Goal: Information Seeking & Learning: Find specific fact

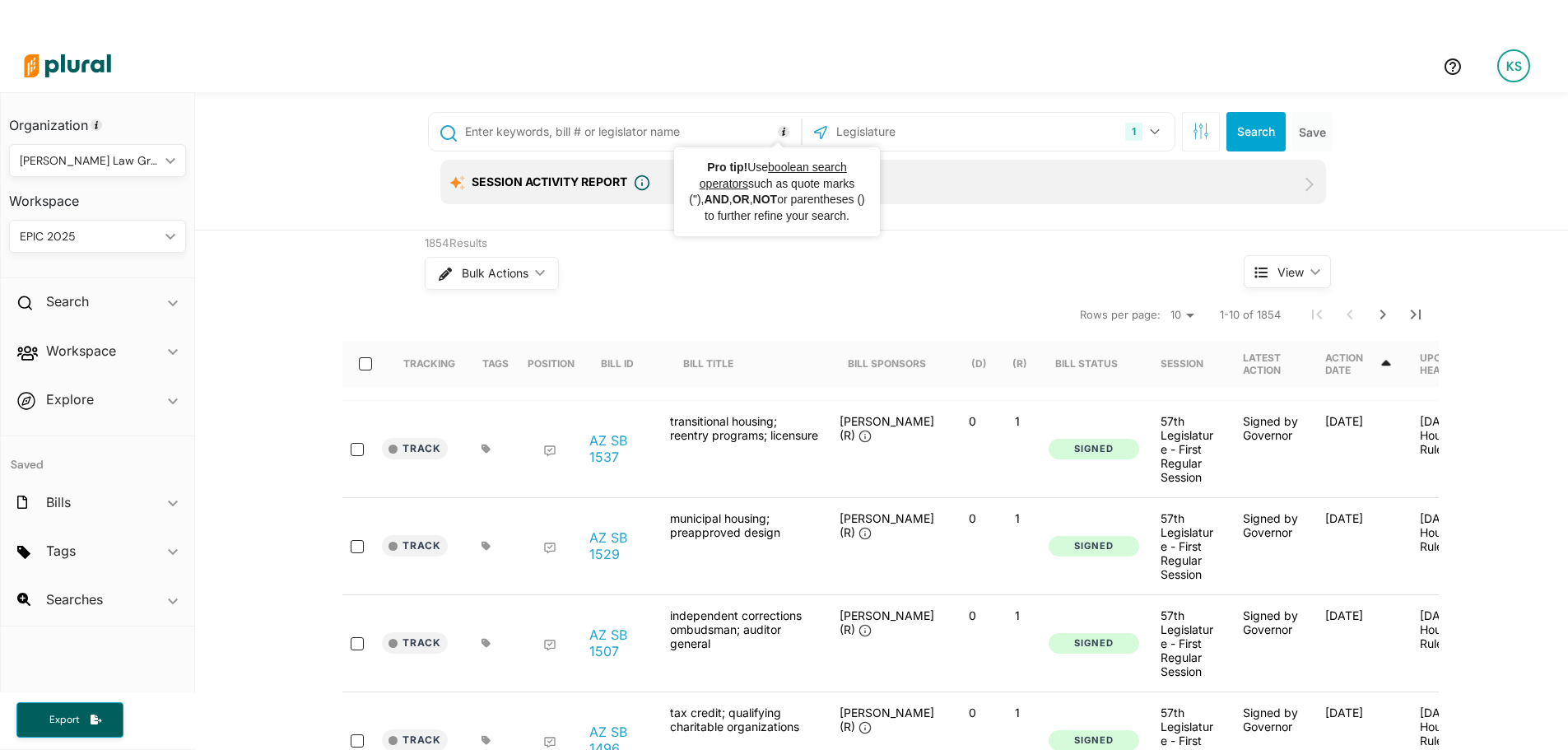
click at [692, 130] on input "text" at bounding box center [630, 131] width 333 height 31
type input "2129"
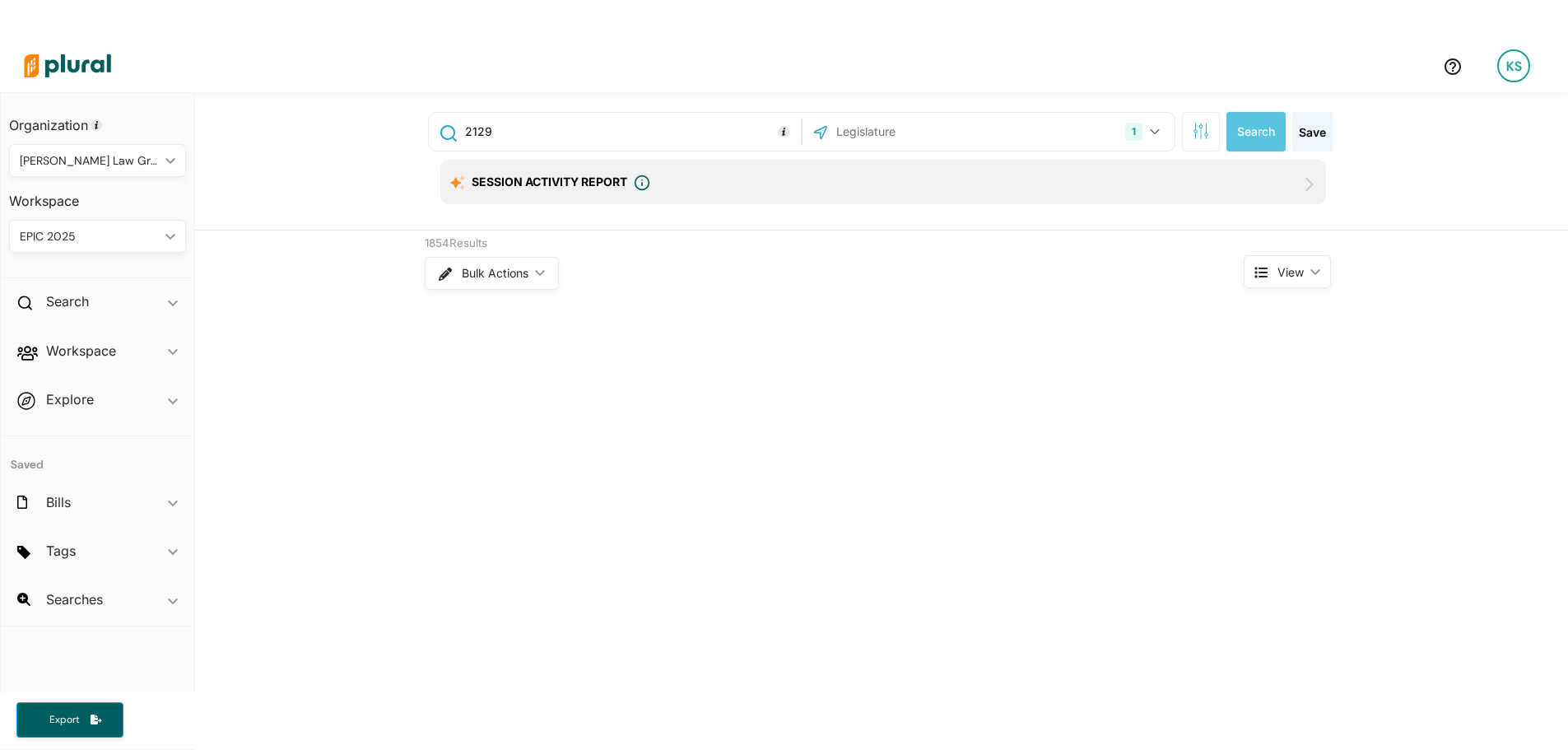
scroll to position [40, 0]
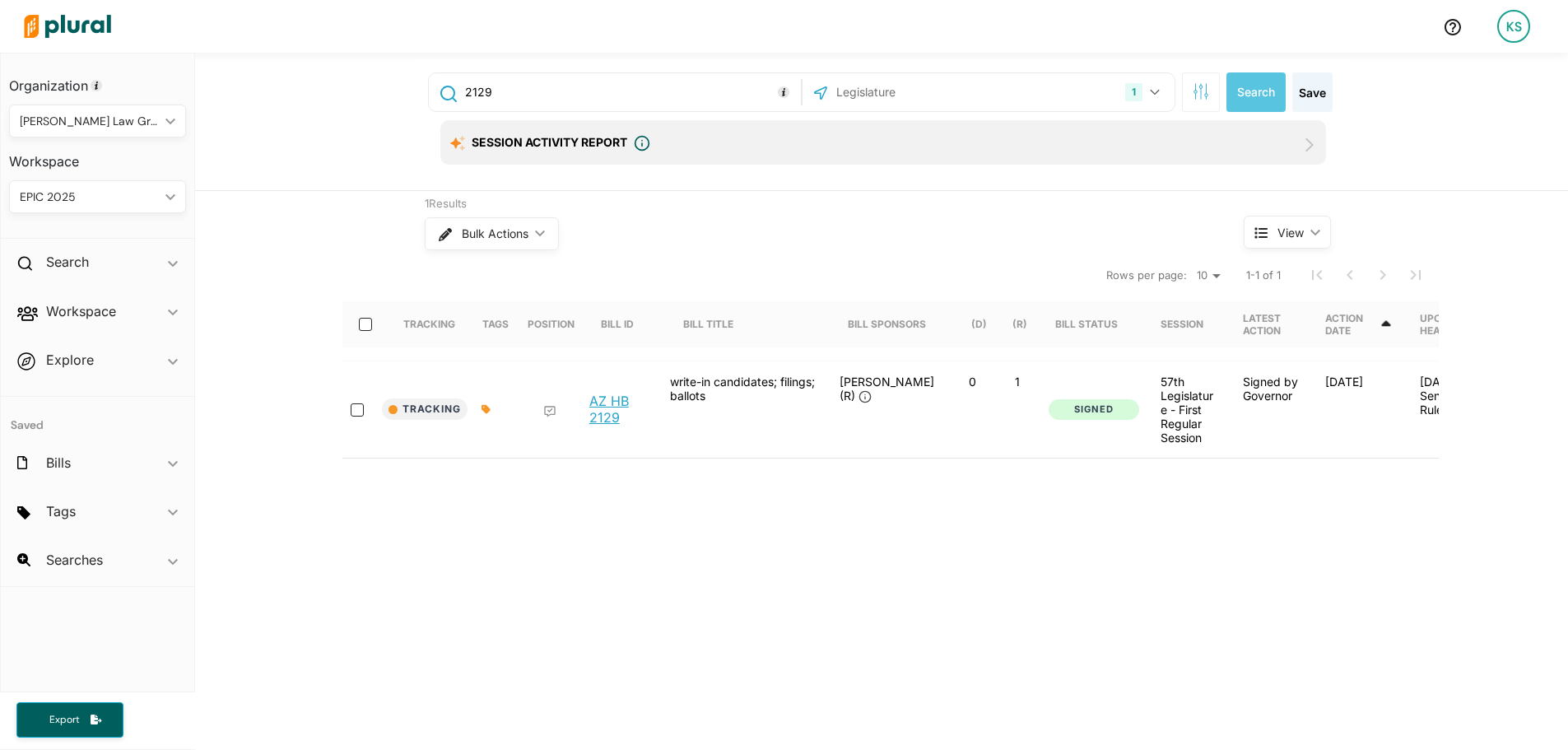
click at [608, 398] on link "AZ HB 2129" at bounding box center [620, 409] width 63 height 33
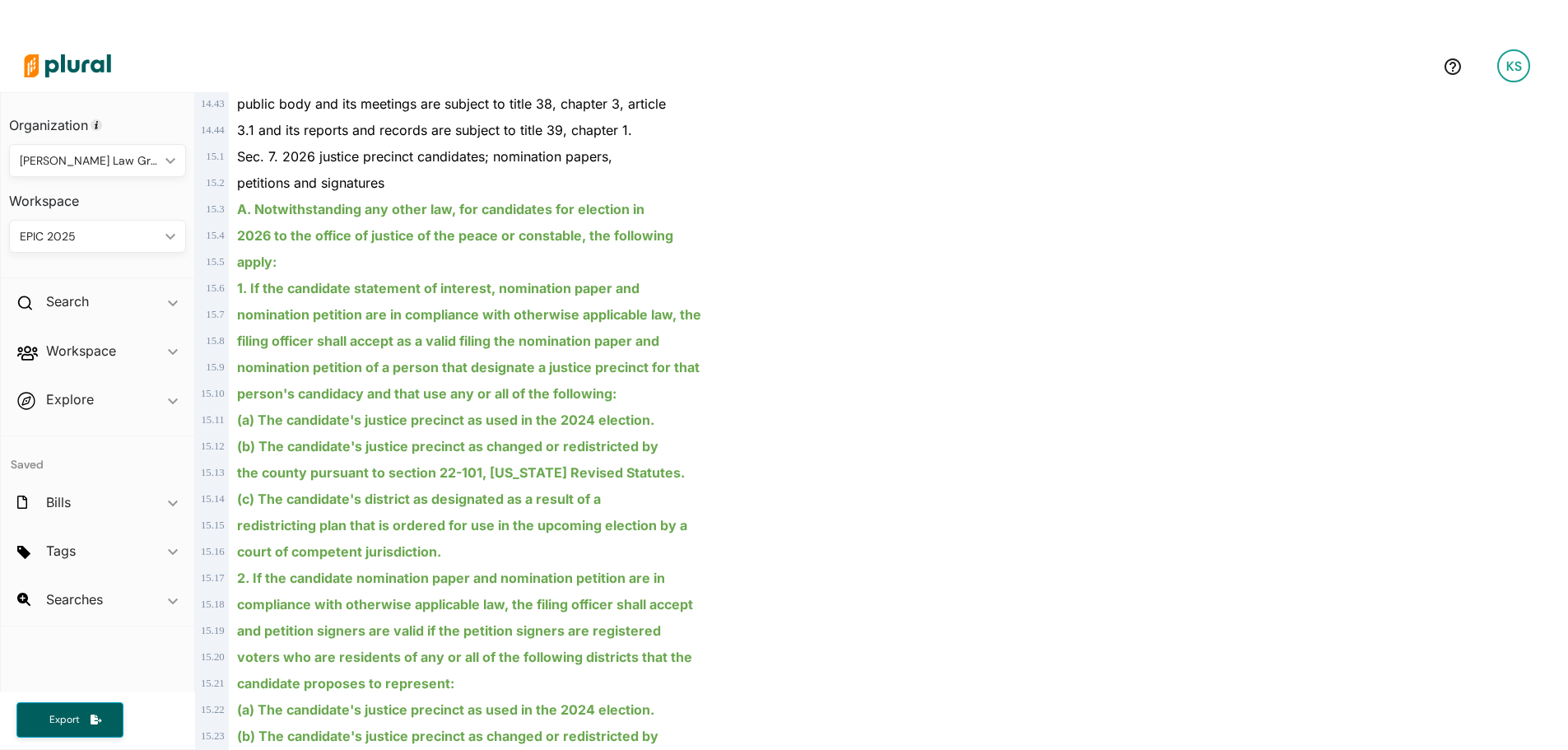
scroll to position [16474, 0]
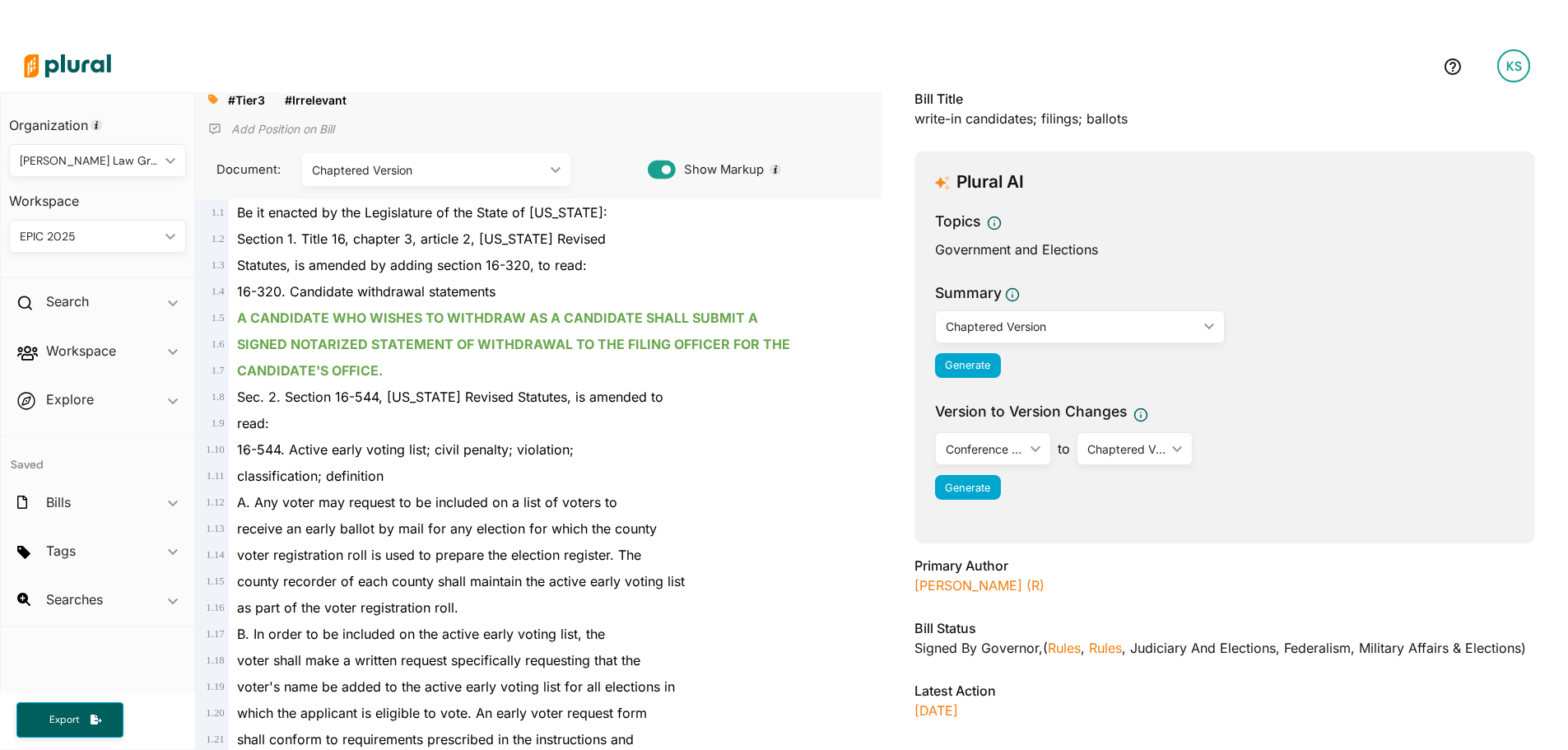
scroll to position [0, 0]
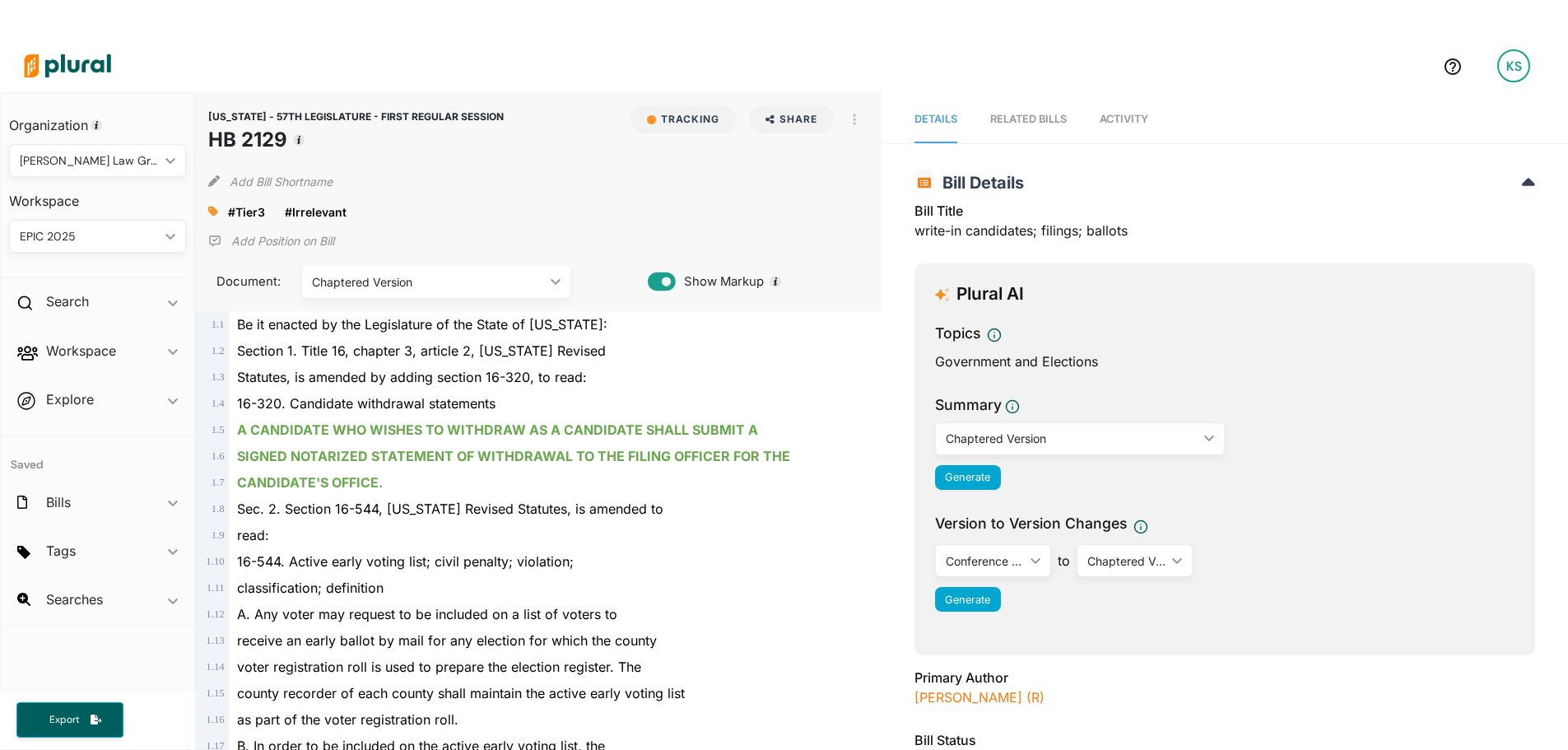
click at [1099, 124] on span "Activity" at bounding box center [1123, 119] width 48 height 13
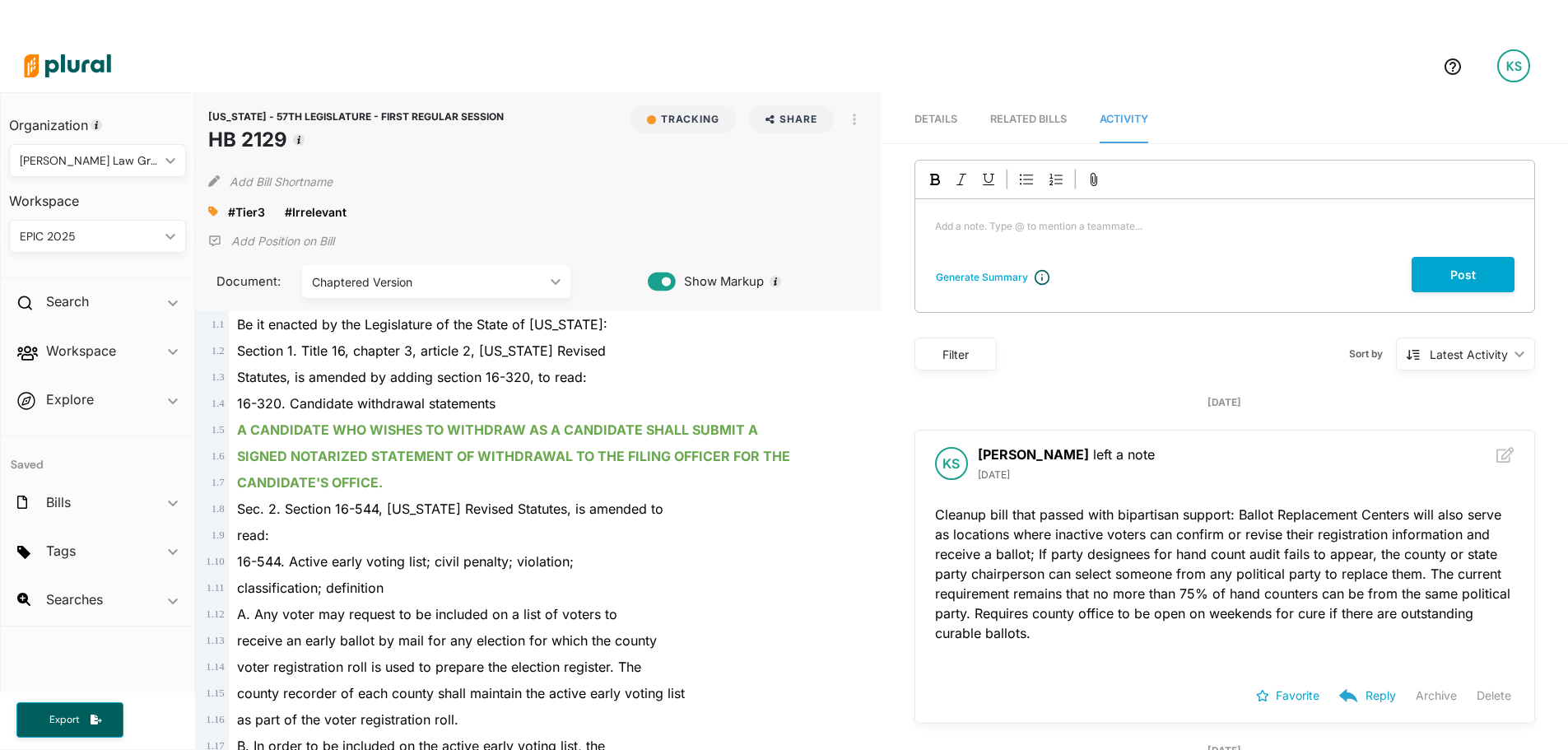
click at [91, 78] on img at bounding box center [68, 66] width 115 height 58
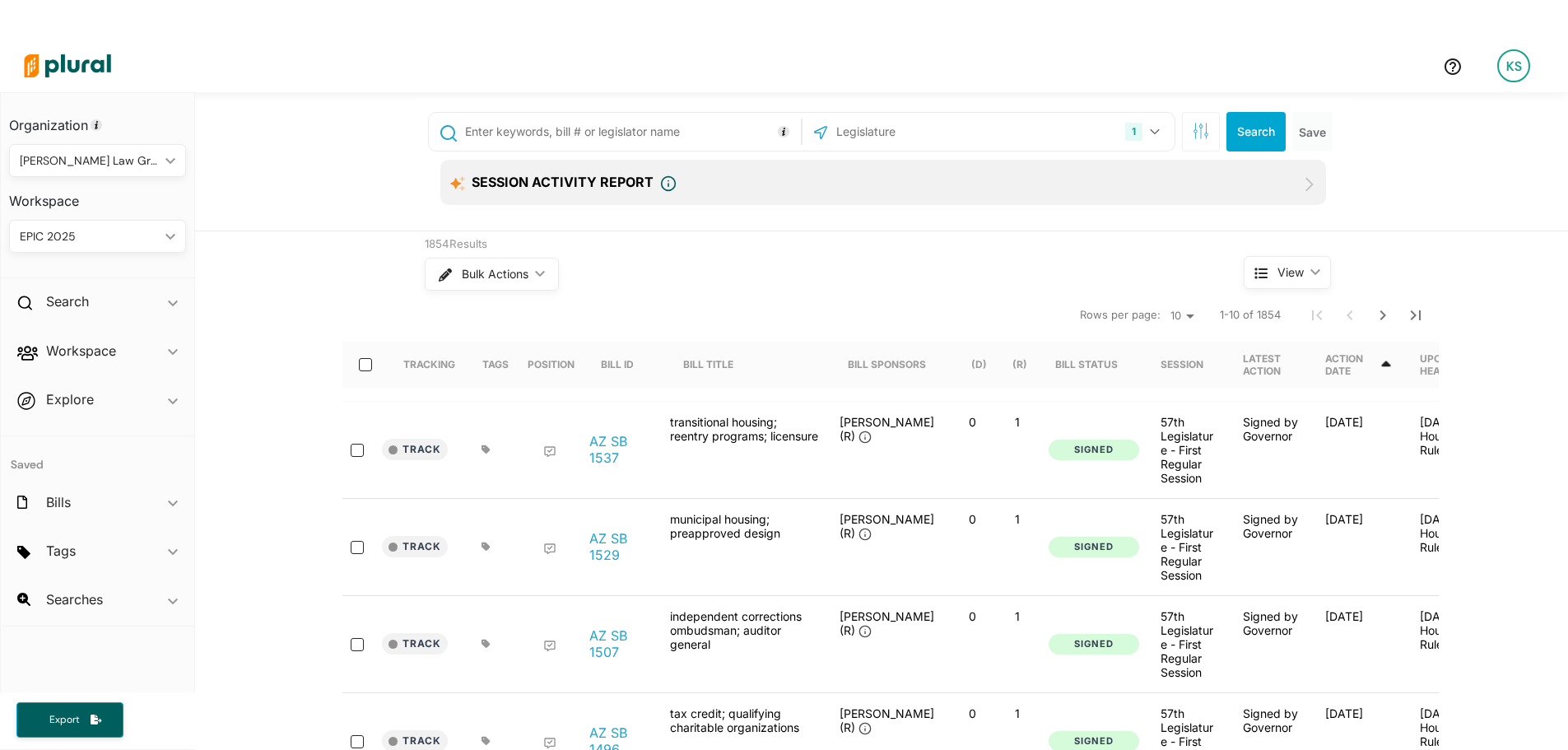
click at [602, 136] on input "text" at bounding box center [630, 131] width 333 height 31
type input "1153"
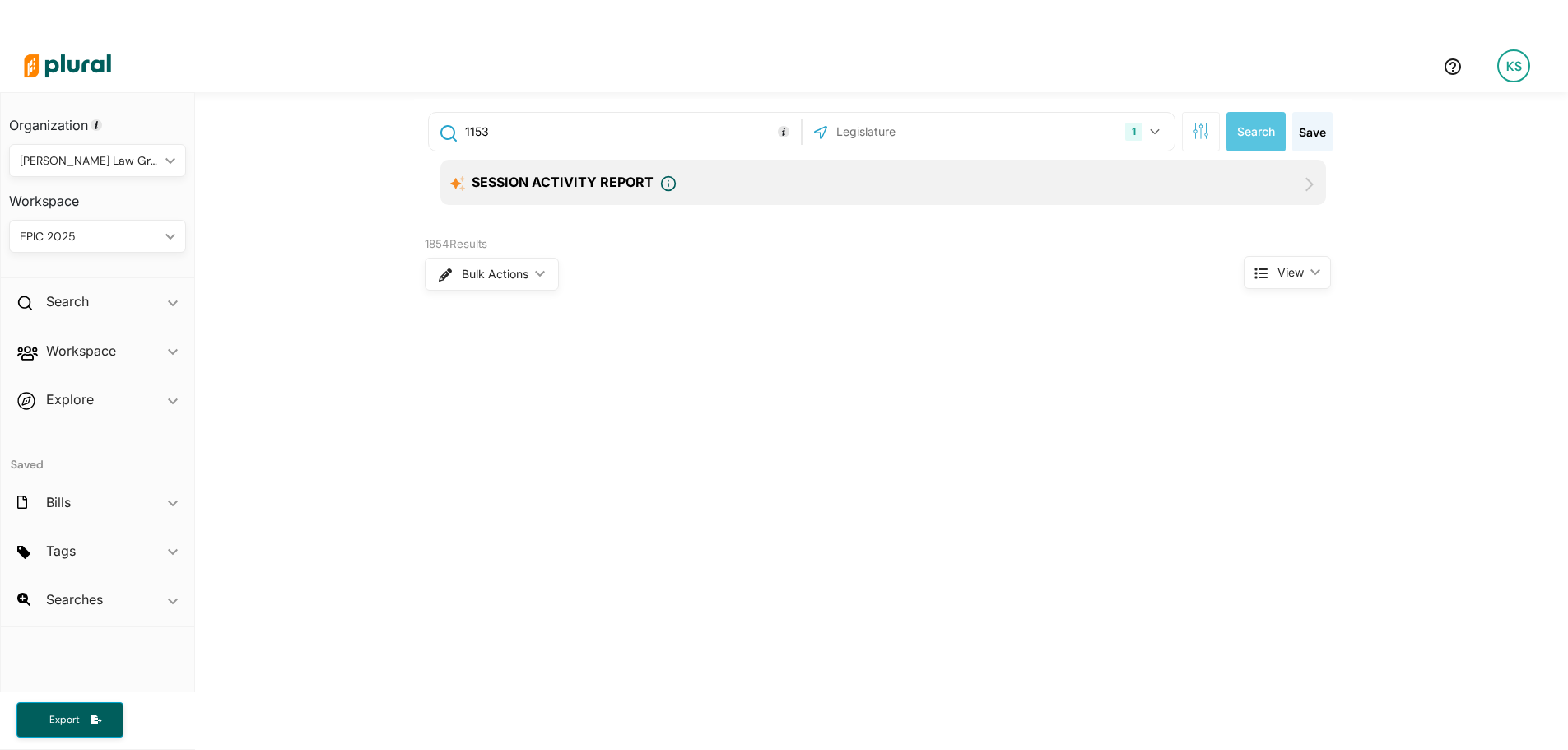
scroll to position [40, 0]
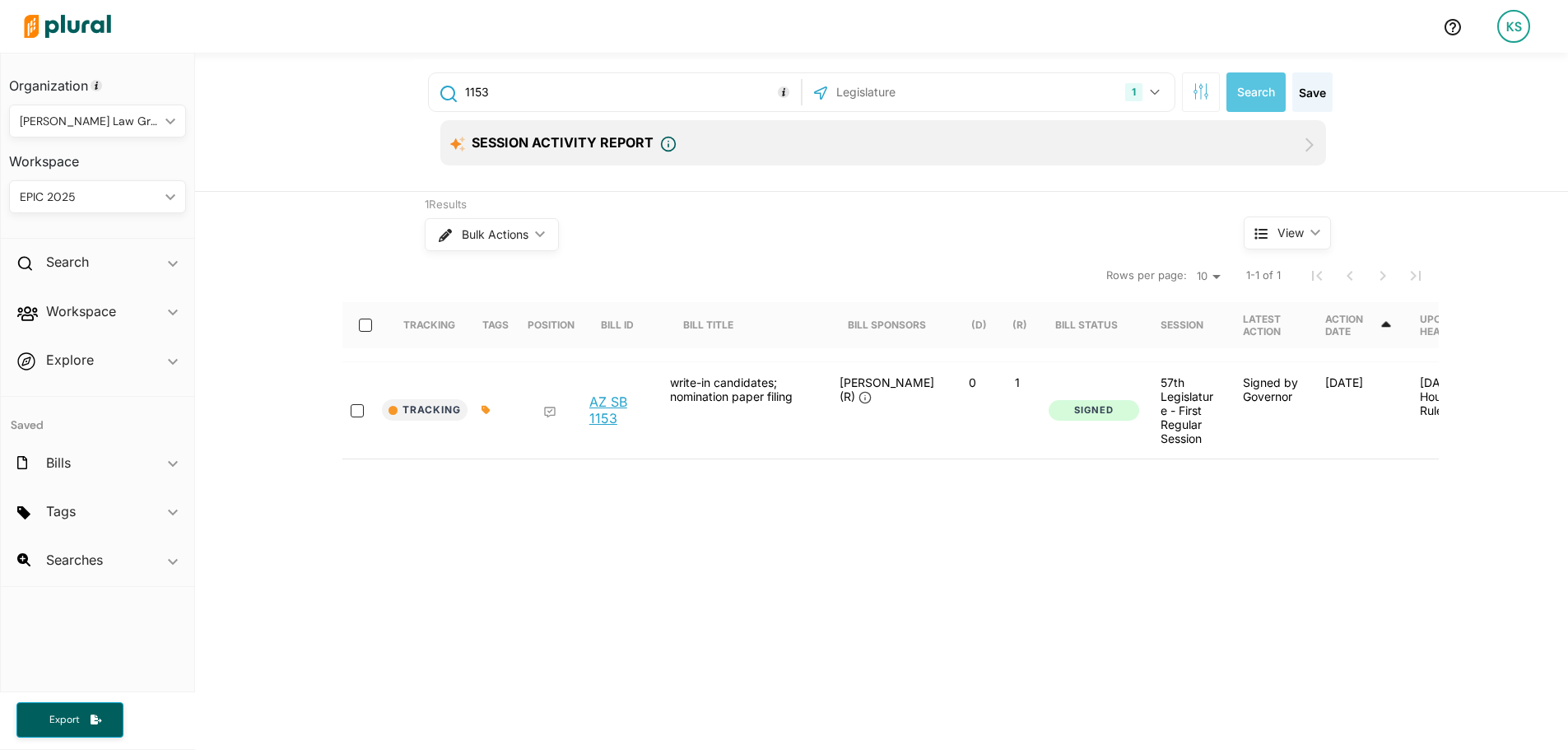
click at [603, 407] on link "AZ SB 1153" at bounding box center [620, 410] width 63 height 33
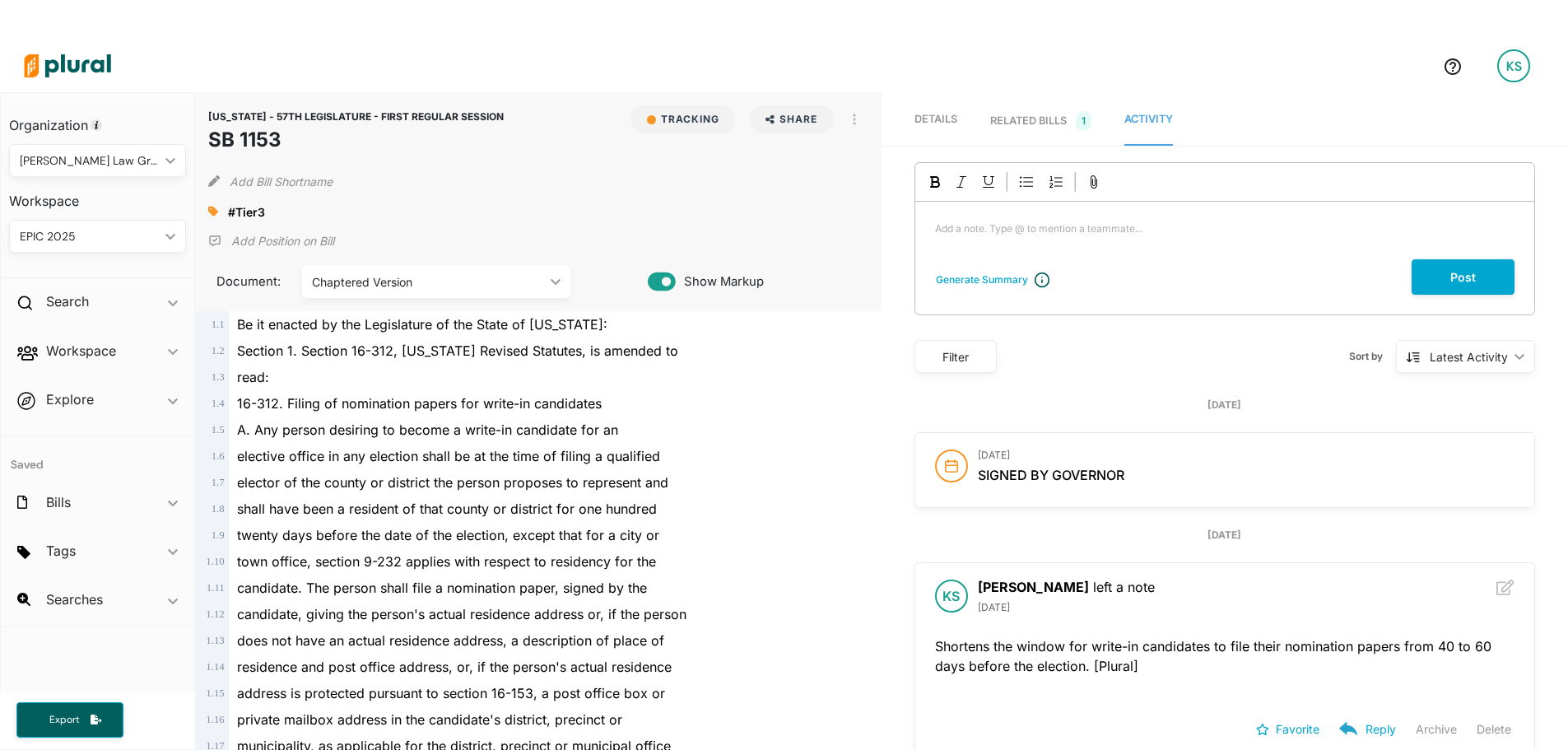
click at [597, 418] on div "A. Any person desiring to become a write-in candidate for an" at bounding box center [545, 429] width 634 height 26
